Goal: Transaction & Acquisition: Purchase product/service

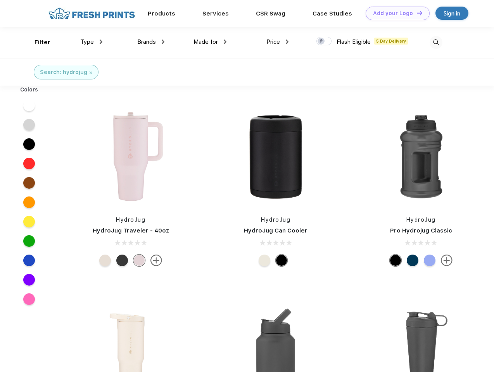
click at [395, 13] on link "Add your Logo Design Tool" at bounding box center [398, 14] width 64 height 14
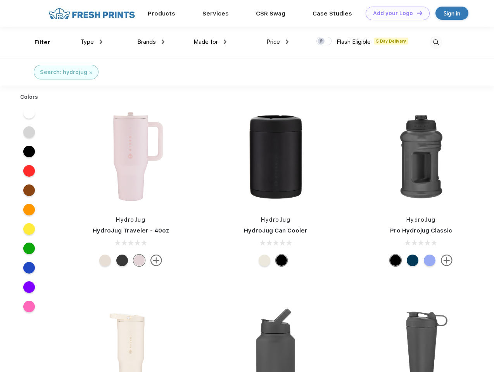
click at [0, 0] on div "Design Tool" at bounding box center [0, 0] width 0 height 0
click at [416, 13] on link "Add your Logo Design Tool" at bounding box center [398, 14] width 64 height 14
click at [37, 42] on div "Filter" at bounding box center [43, 42] width 16 height 9
click at [92, 42] on span "Type" at bounding box center [87, 41] width 14 height 7
click at [151, 42] on span "Brands" at bounding box center [146, 41] width 19 height 7
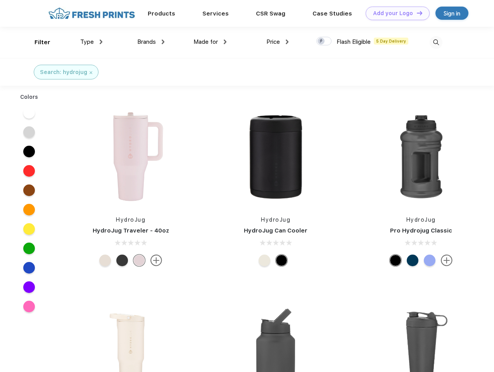
click at [210, 42] on span "Made for" at bounding box center [205, 41] width 24 height 7
click at [278, 42] on span "Price" at bounding box center [273, 41] width 14 height 7
click at [324, 41] on div at bounding box center [323, 41] width 15 height 9
click at [321, 41] on input "checkbox" at bounding box center [318, 38] width 5 height 5
click at [436, 42] on img at bounding box center [436, 42] width 13 height 13
